Goal: Transaction & Acquisition: Purchase product/service

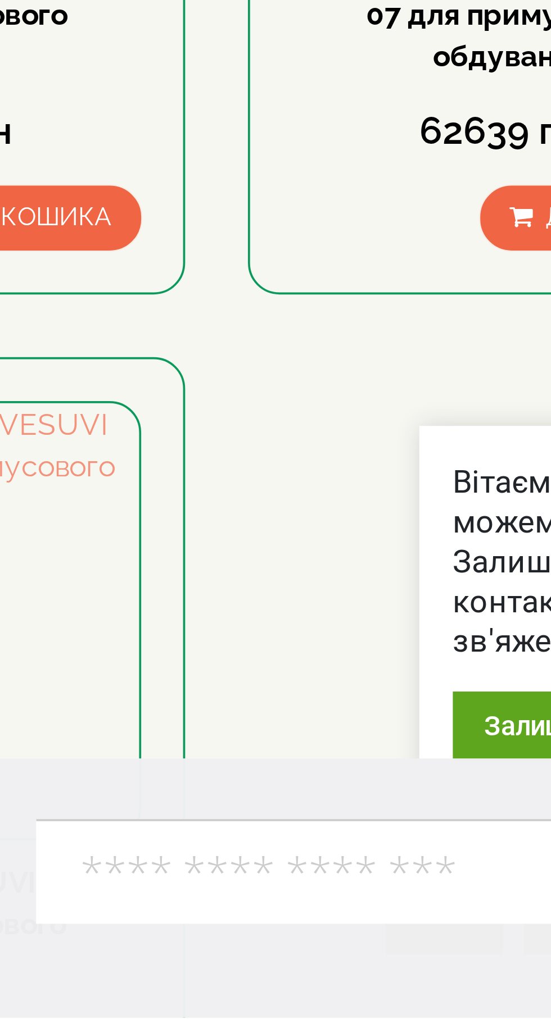
scroll to position [369, 0]
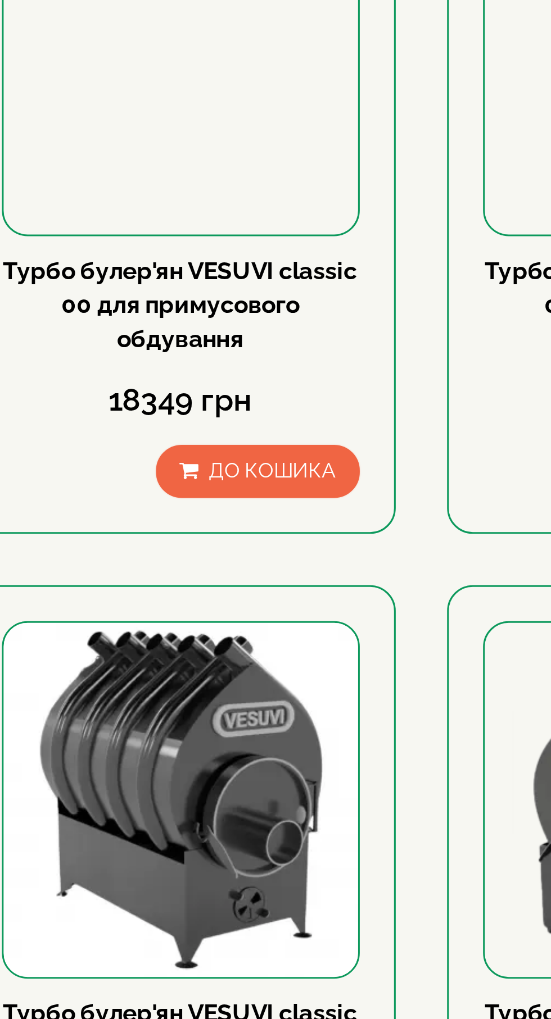
scroll to position [2, 0]
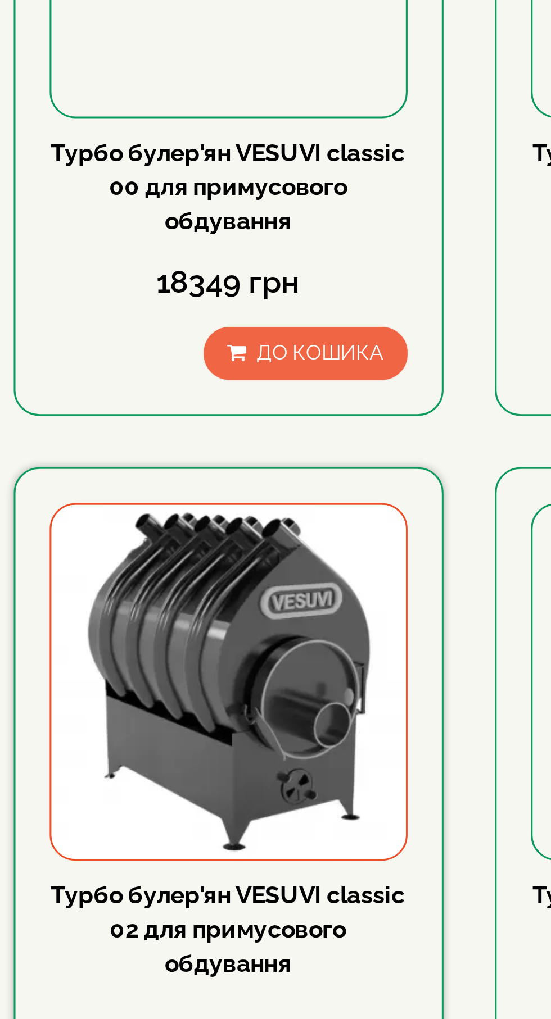
click at [264, 532] on img at bounding box center [249, 547] width 116 height 116
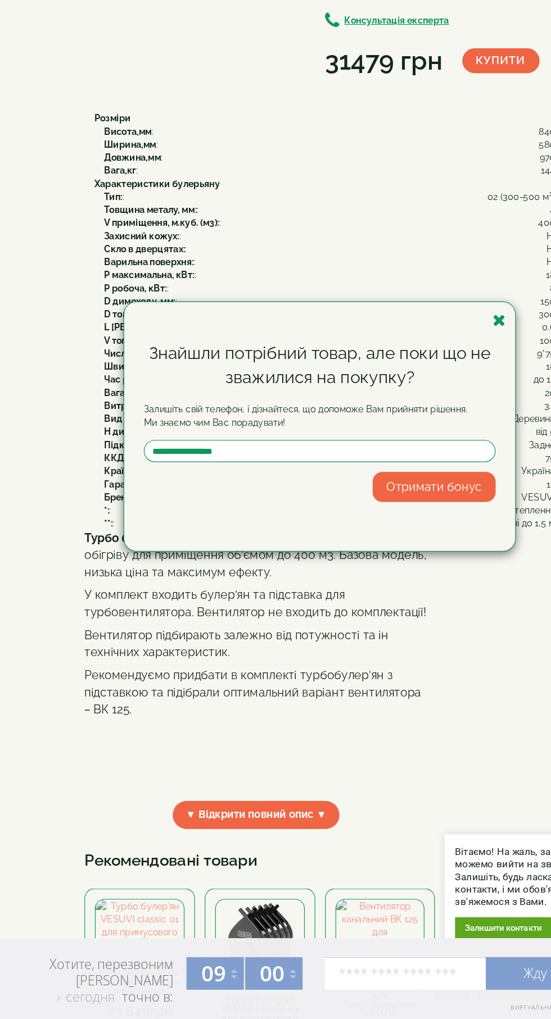
scroll to position [60, 0]
